Goal: Task Accomplishment & Management: Manage account settings

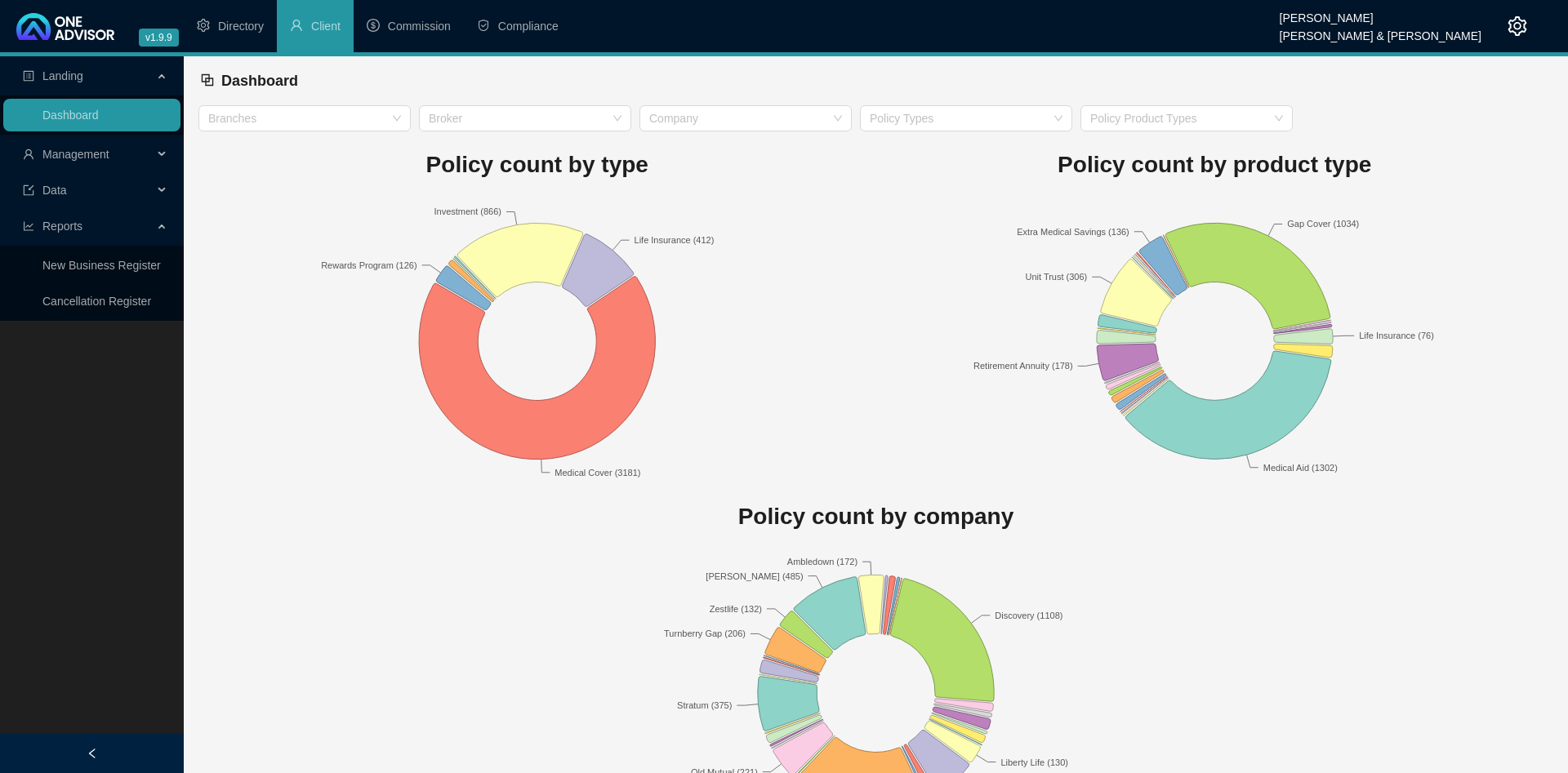
click at [99, 154] on span "Management" at bounding box center [76, 154] width 67 height 13
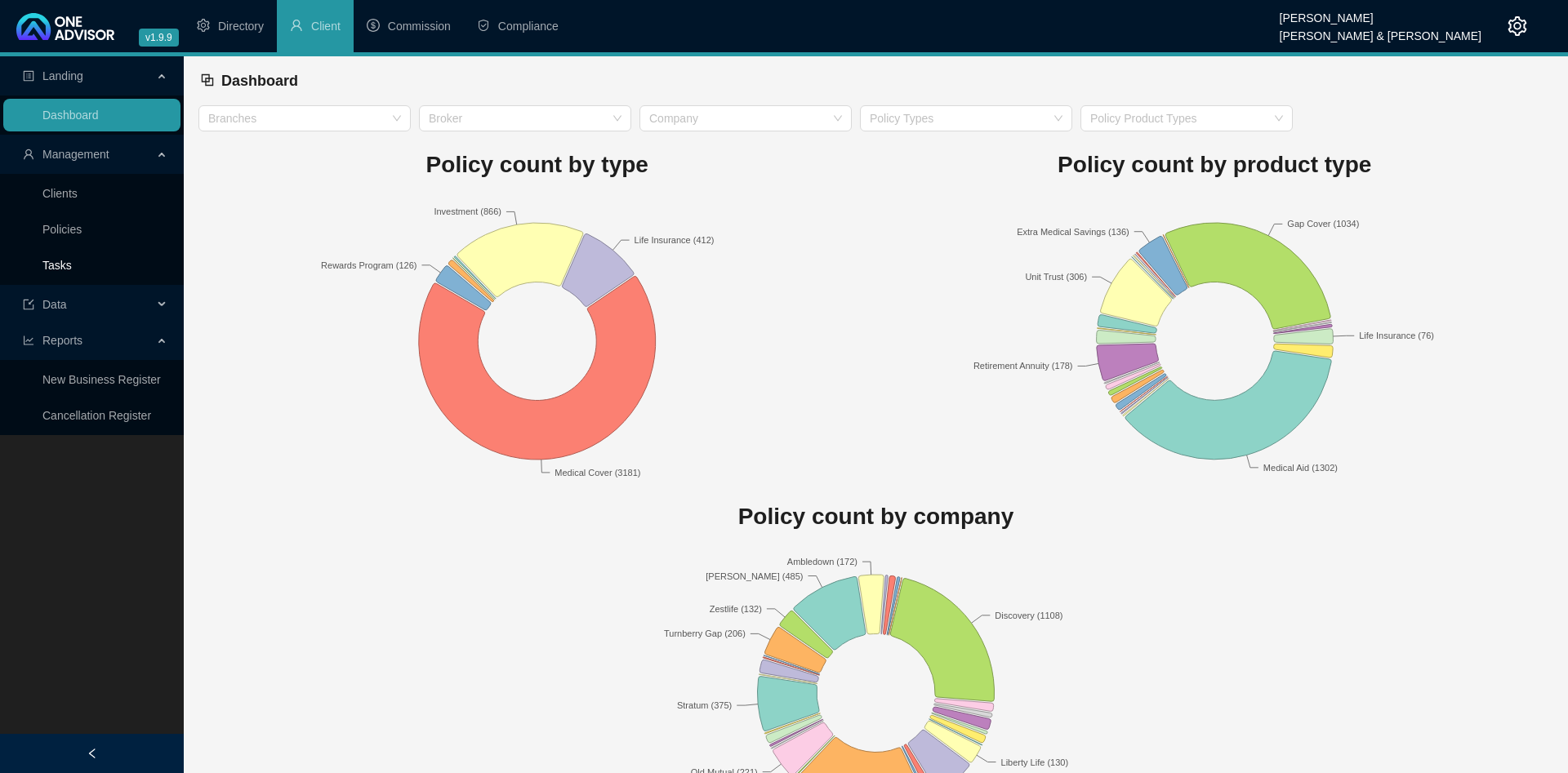
click at [69, 259] on link "Tasks" at bounding box center [57, 266] width 30 height 13
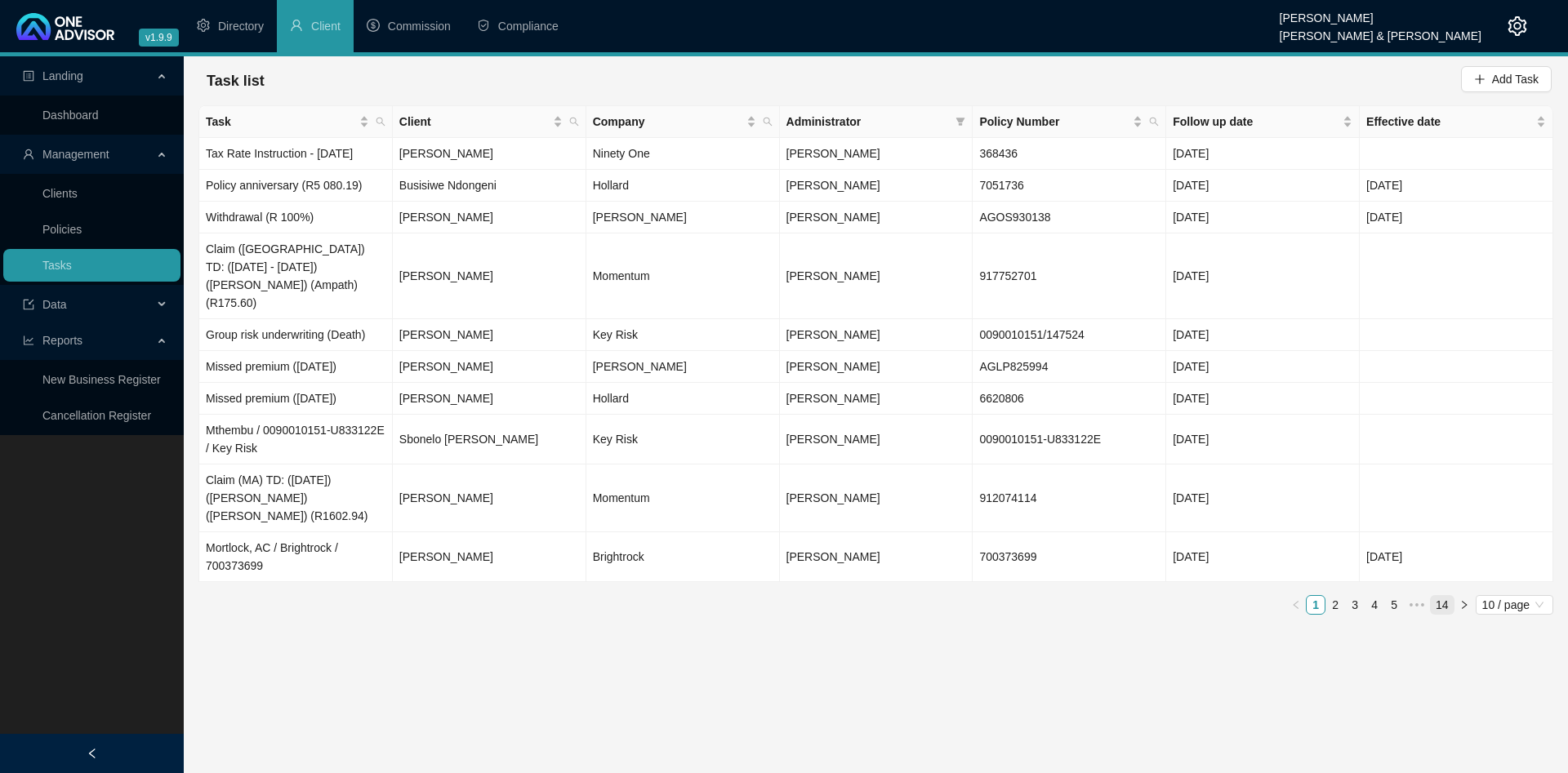
click at [1446, 596] on link "14" at bounding box center [1442, 604] width 23 height 18
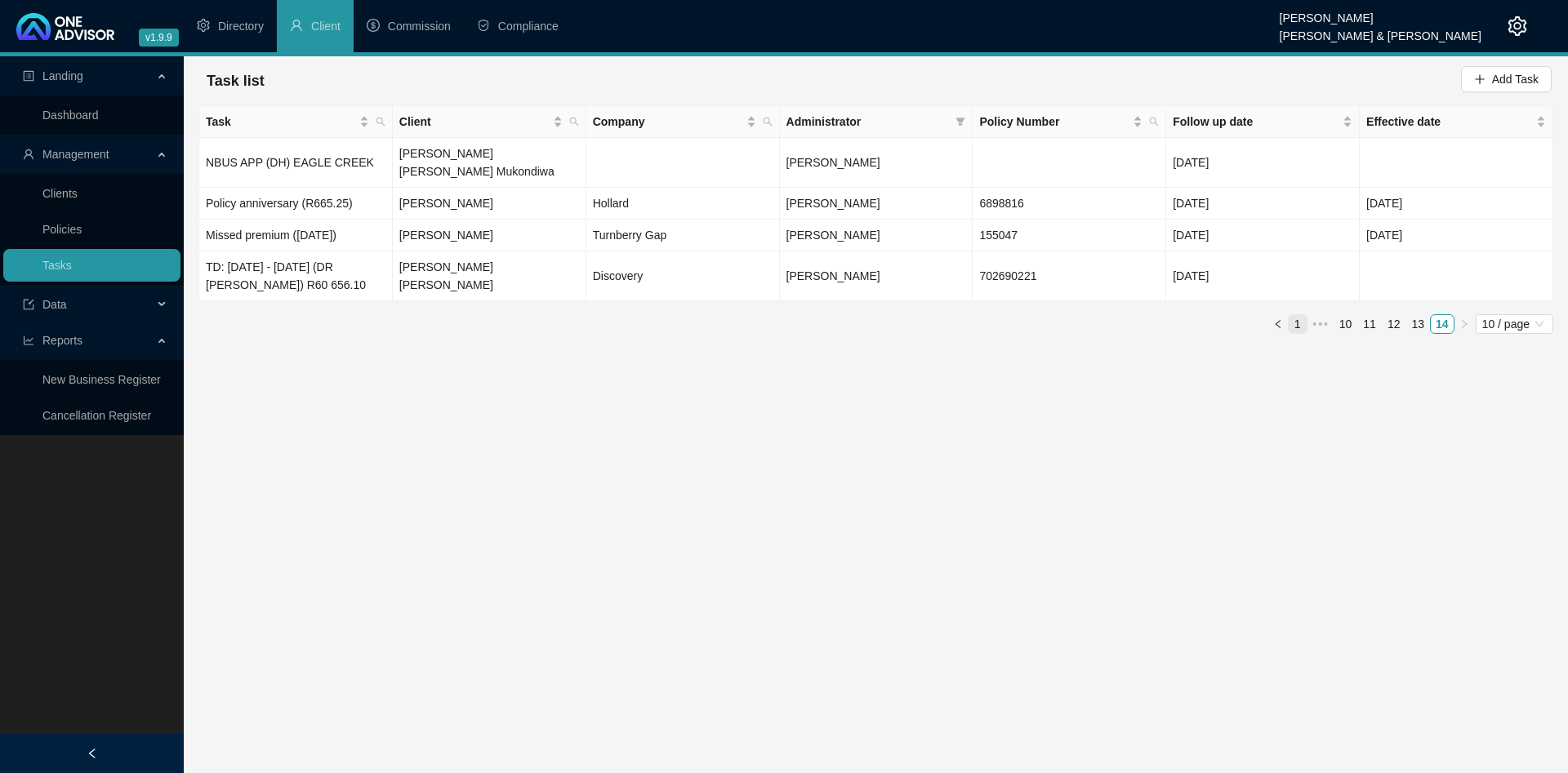
click at [1298, 315] on link "1" at bounding box center [1298, 324] width 18 height 18
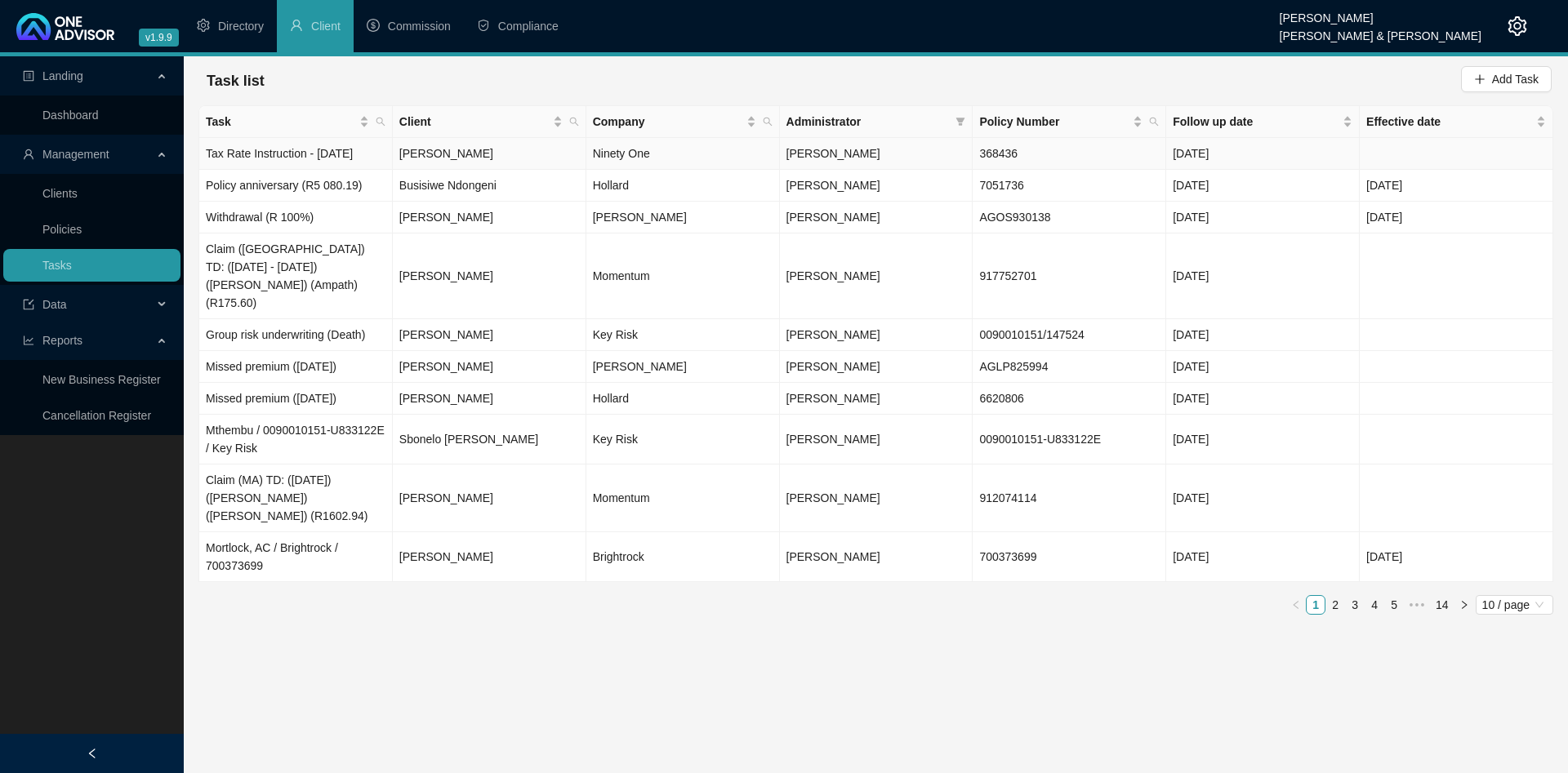
click at [623, 149] on td "Ninety One" at bounding box center [683, 154] width 194 height 32
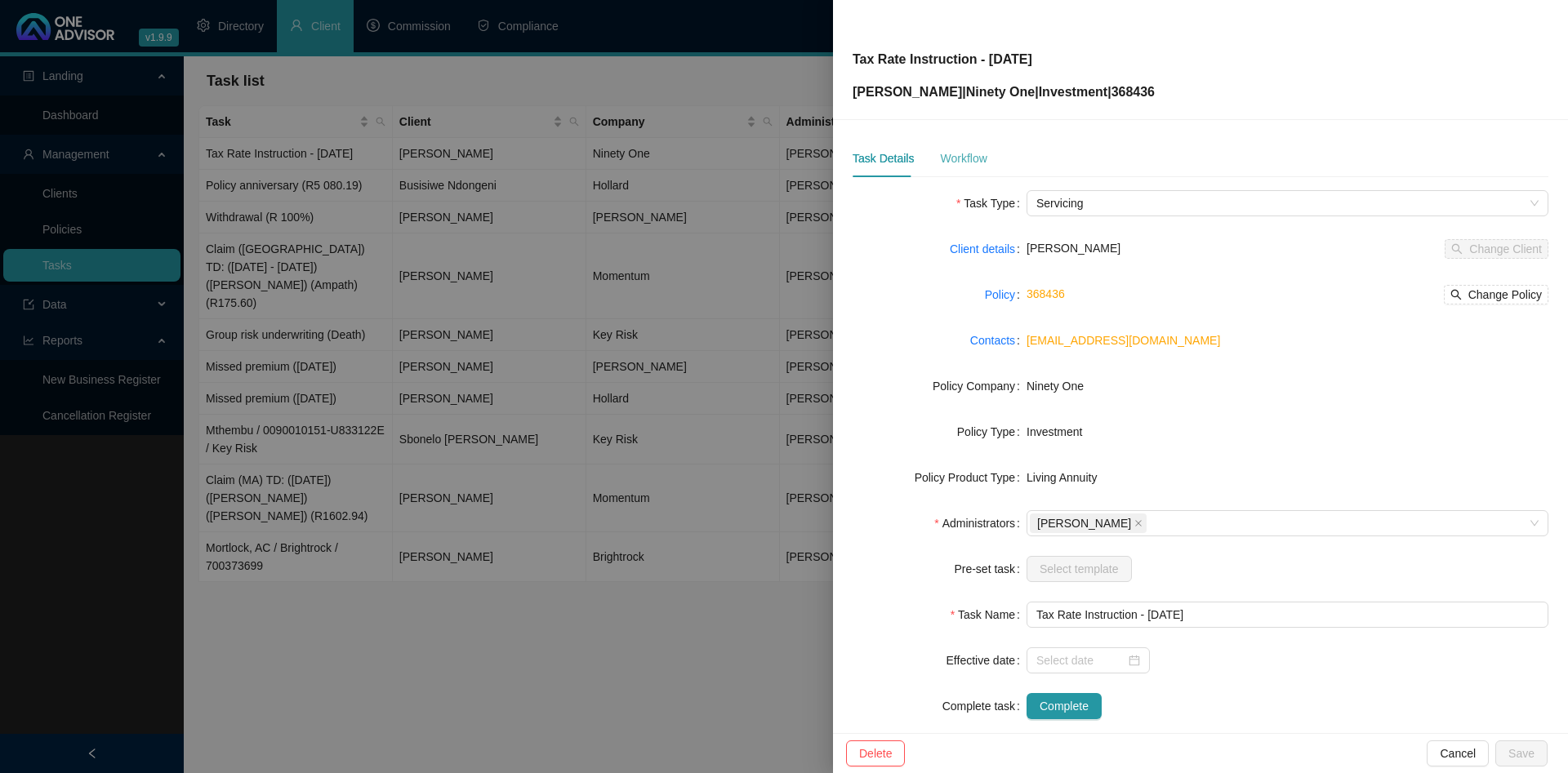
click at [950, 174] on div "Workflow" at bounding box center [964, 158] width 46 height 38
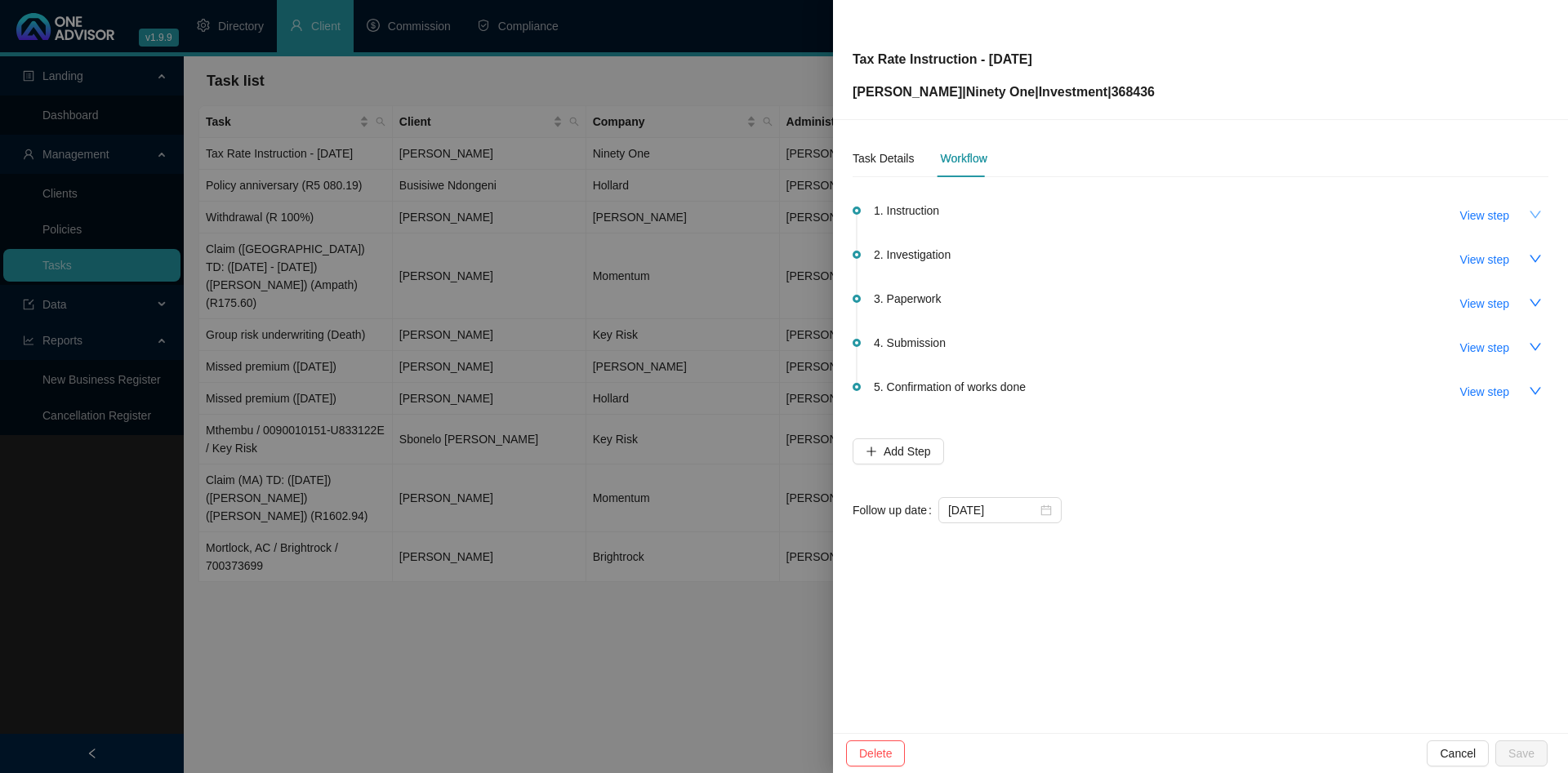
click at [1529, 211] on icon "down" at bounding box center [1536, 215] width 13 height 13
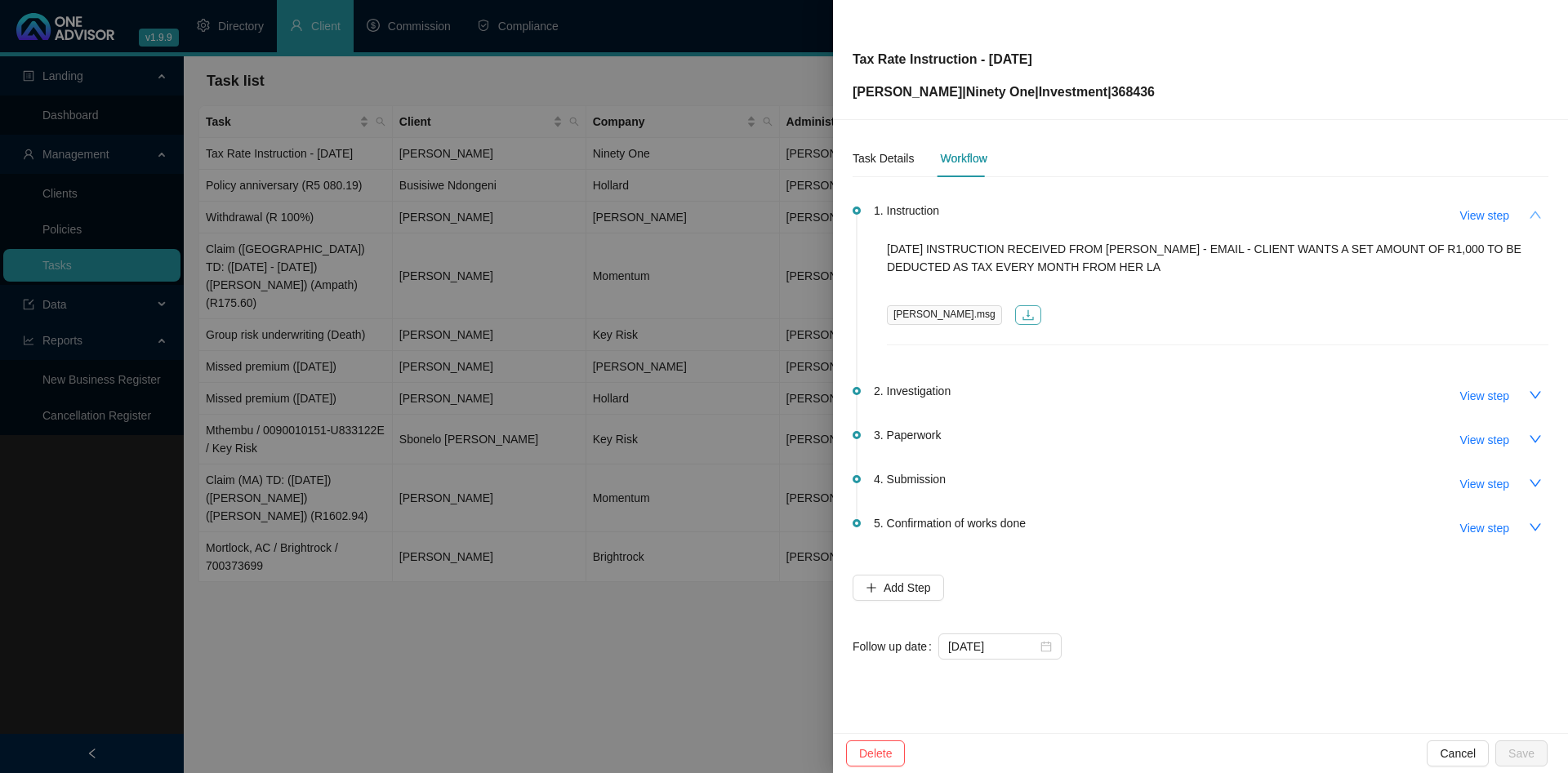
click at [1022, 311] on icon "download" at bounding box center [1028, 315] width 13 height 13
click at [540, 155] on div at bounding box center [784, 386] width 1568 height 773
